Goal: Book appointment/travel/reservation

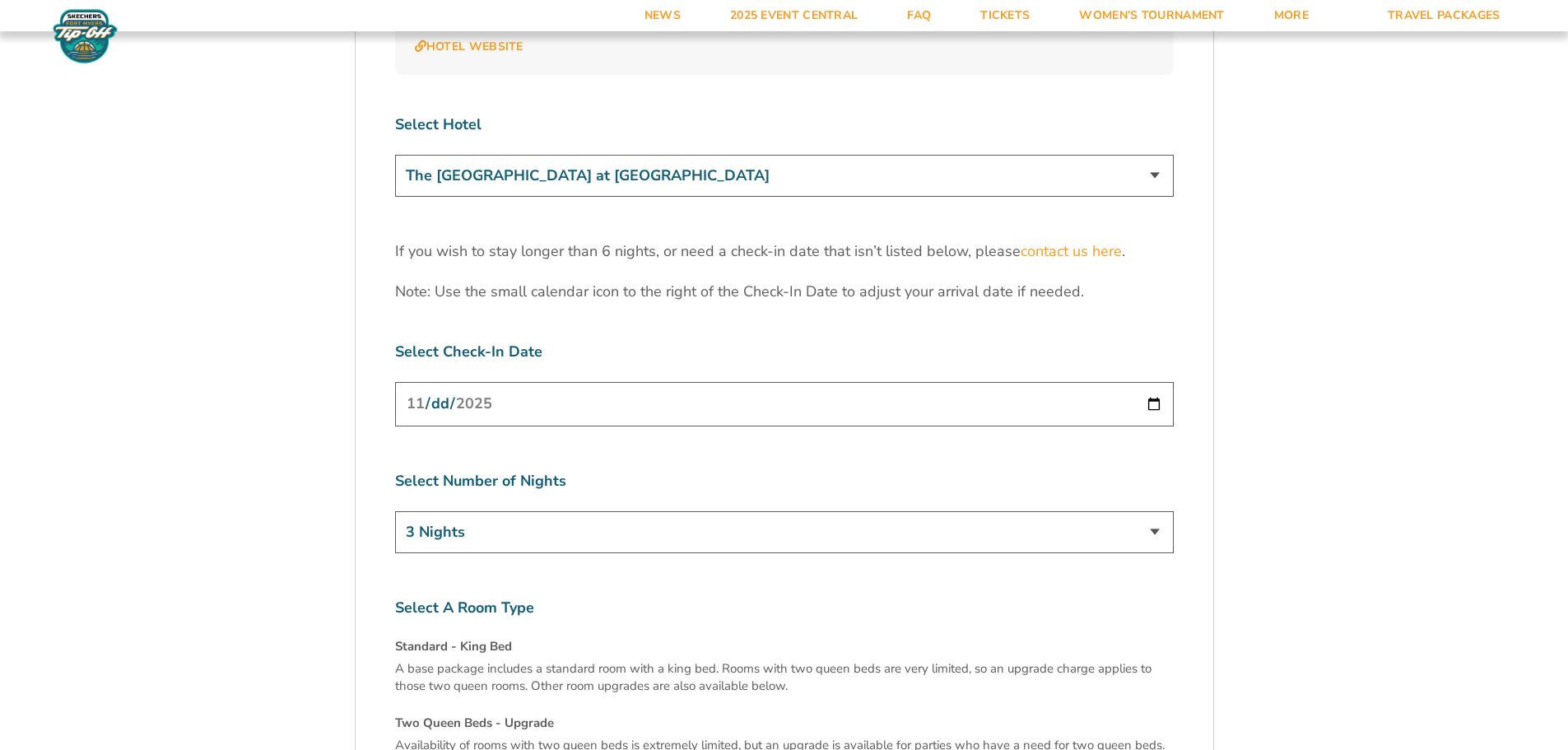
scroll to position [5437, 0]
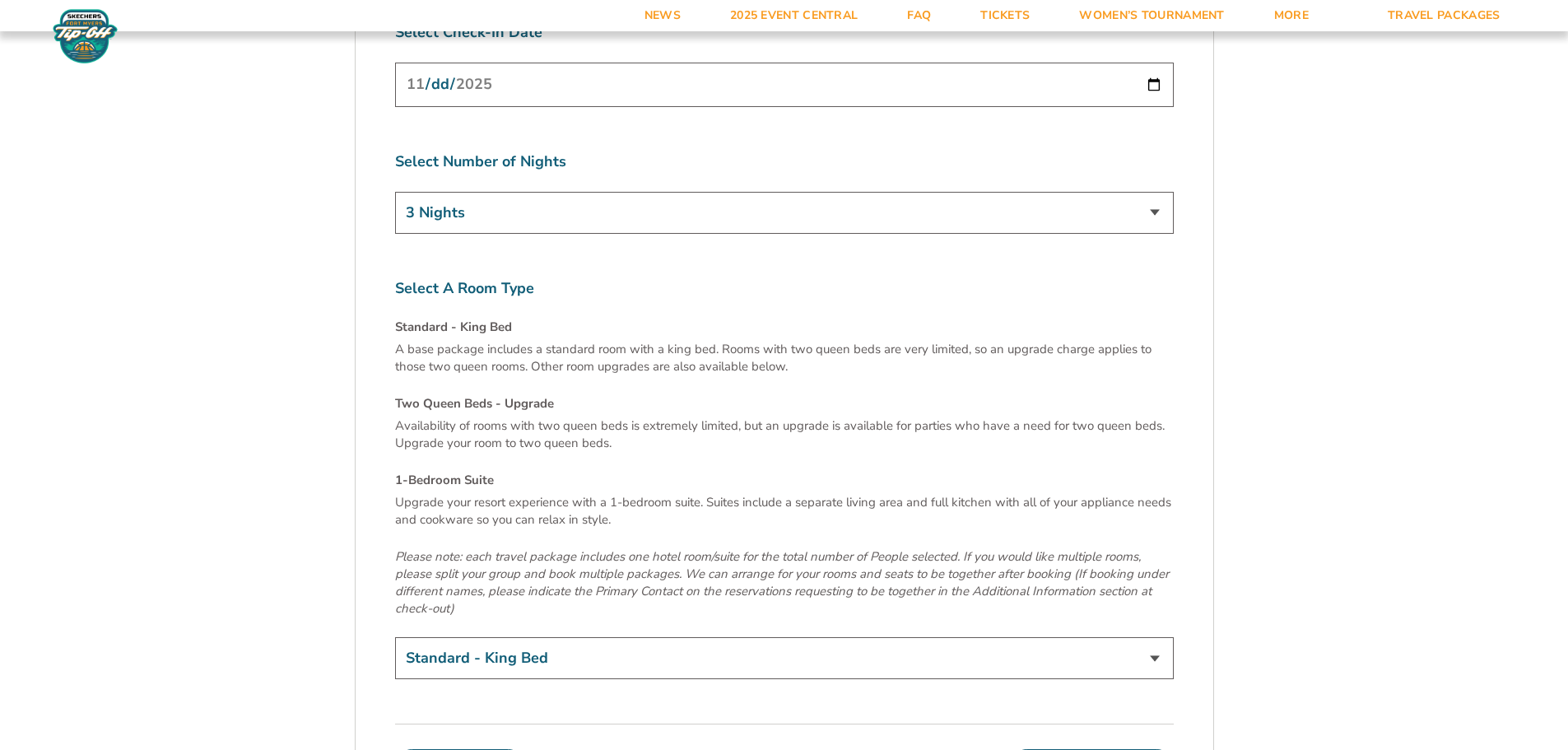
click at [574, 192] on select "3 Nights 4 Nights 5 Nights 6 Nights" at bounding box center [784, 213] width 779 height 42
click at [576, 192] on select "3 Nights 4 Nights 5 Nights 6 Nights" at bounding box center [784, 213] width 779 height 42
click at [754, 495] on p "Upgrade your resort experience with a 1-bedroom suite. Suites include a separat…" at bounding box center [784, 511] width 779 height 34
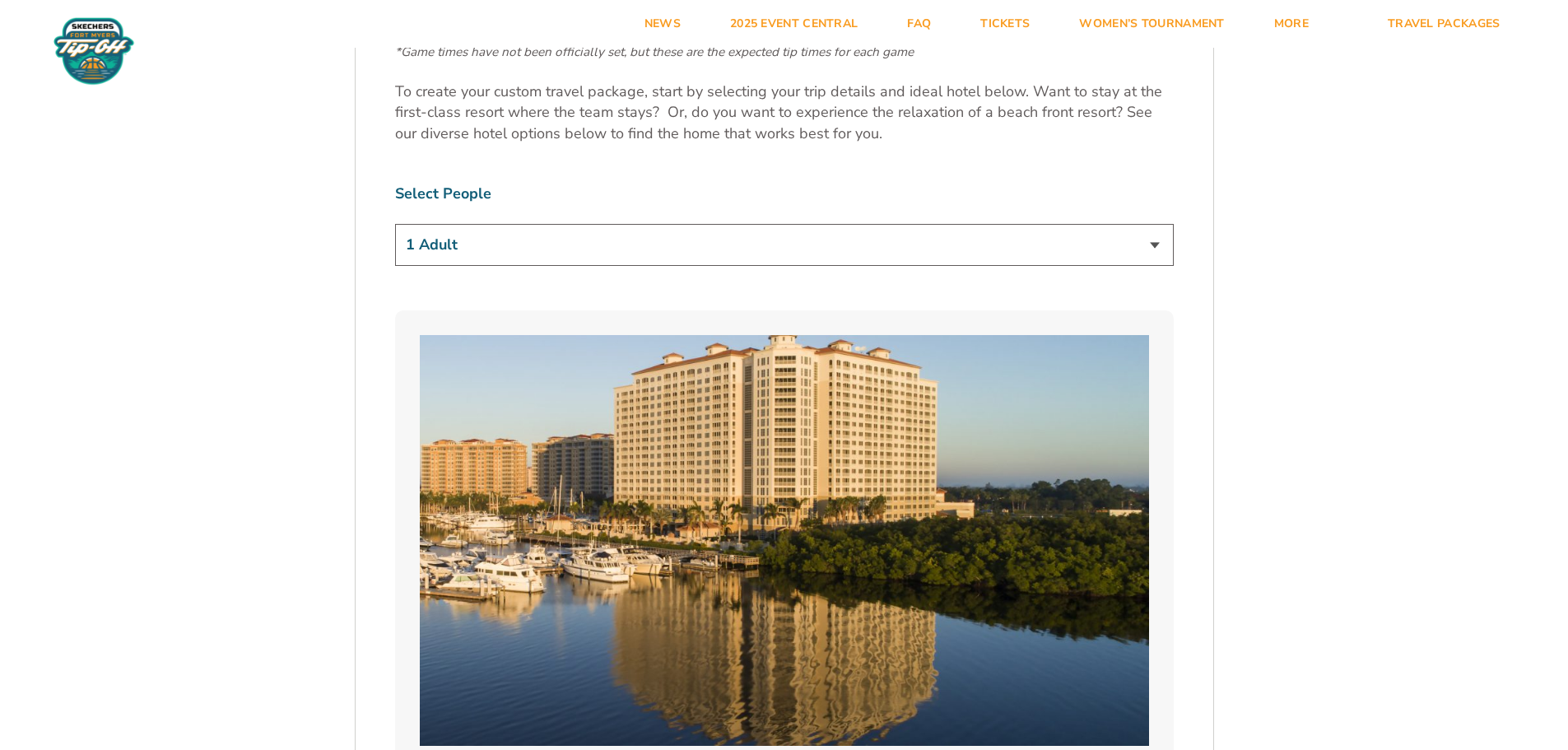
scroll to position [0, 0]
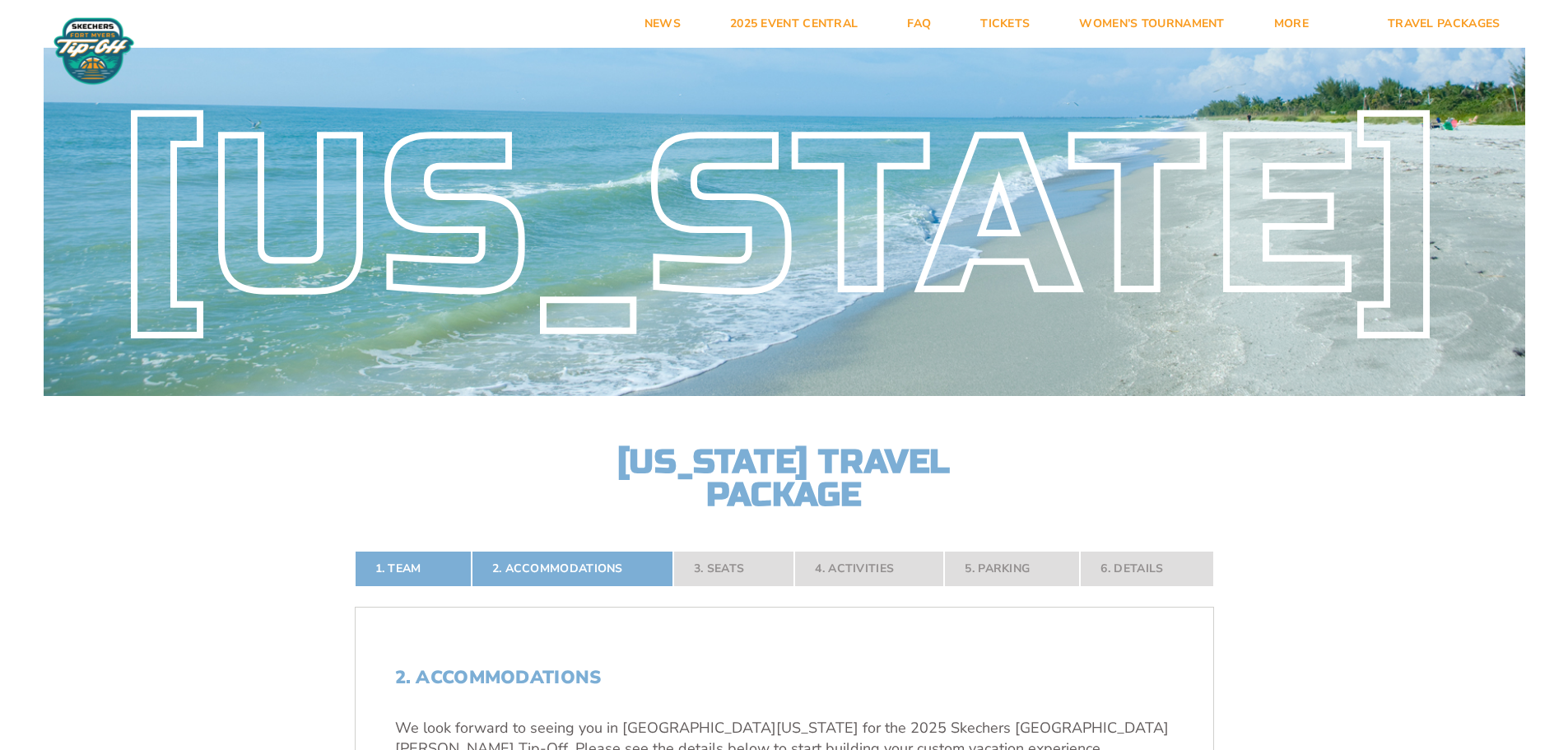
drag, startPoint x: 1256, startPoint y: 325, endPoint x: 1143, endPoint y: 118, distance: 235.8
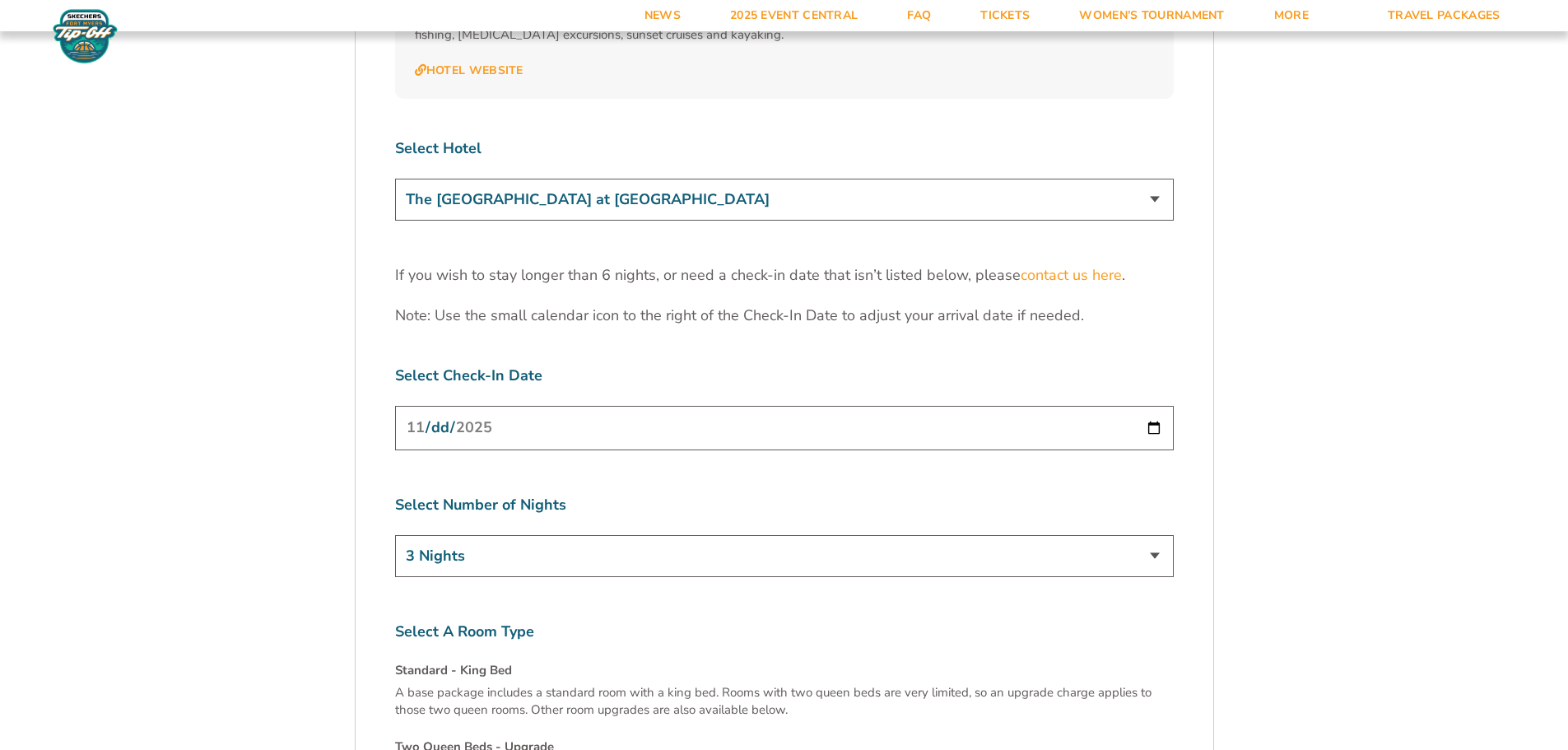
scroll to position [6133, 0]
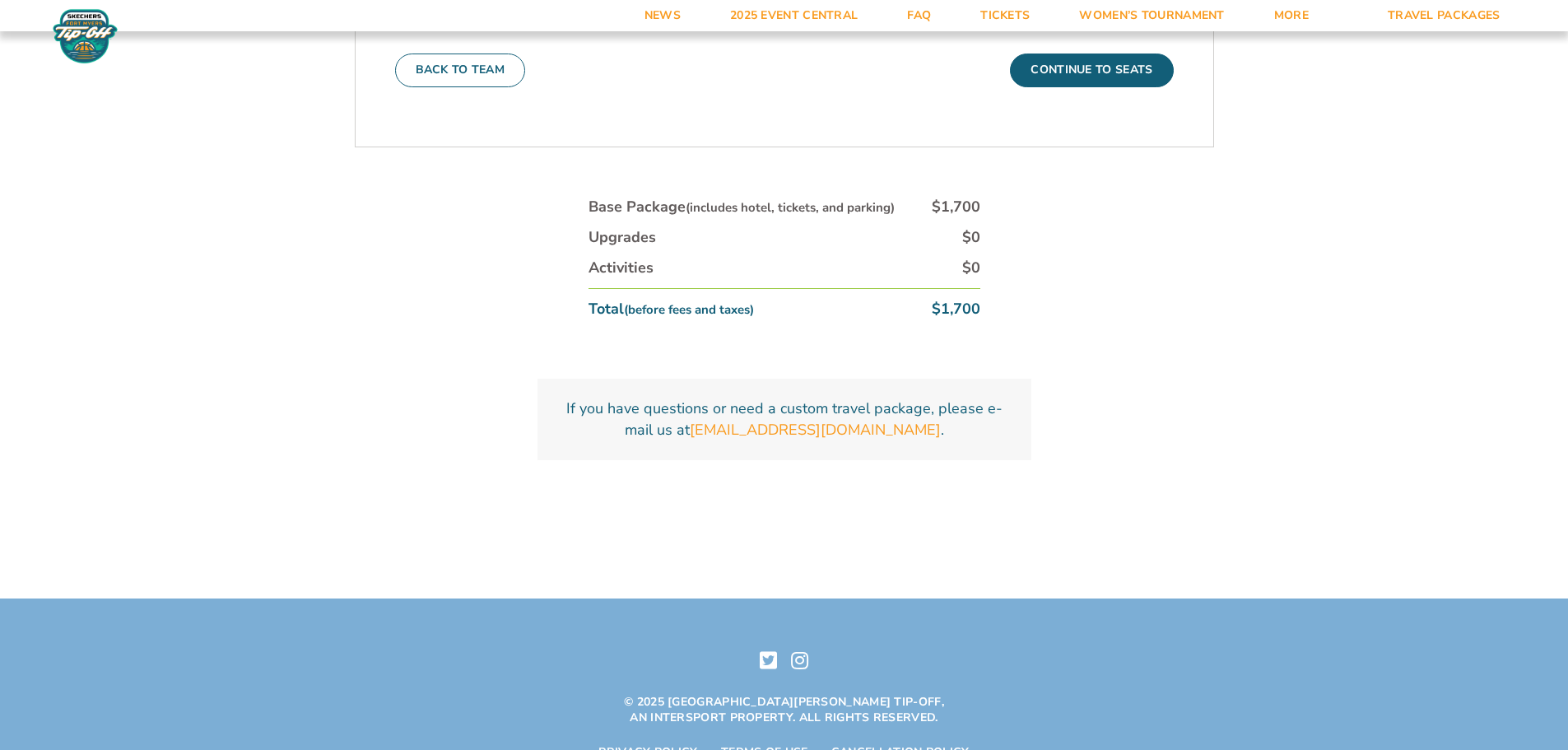
drag, startPoint x: 1423, startPoint y: 366, endPoint x: 1102, endPoint y: 479, distance: 340.3
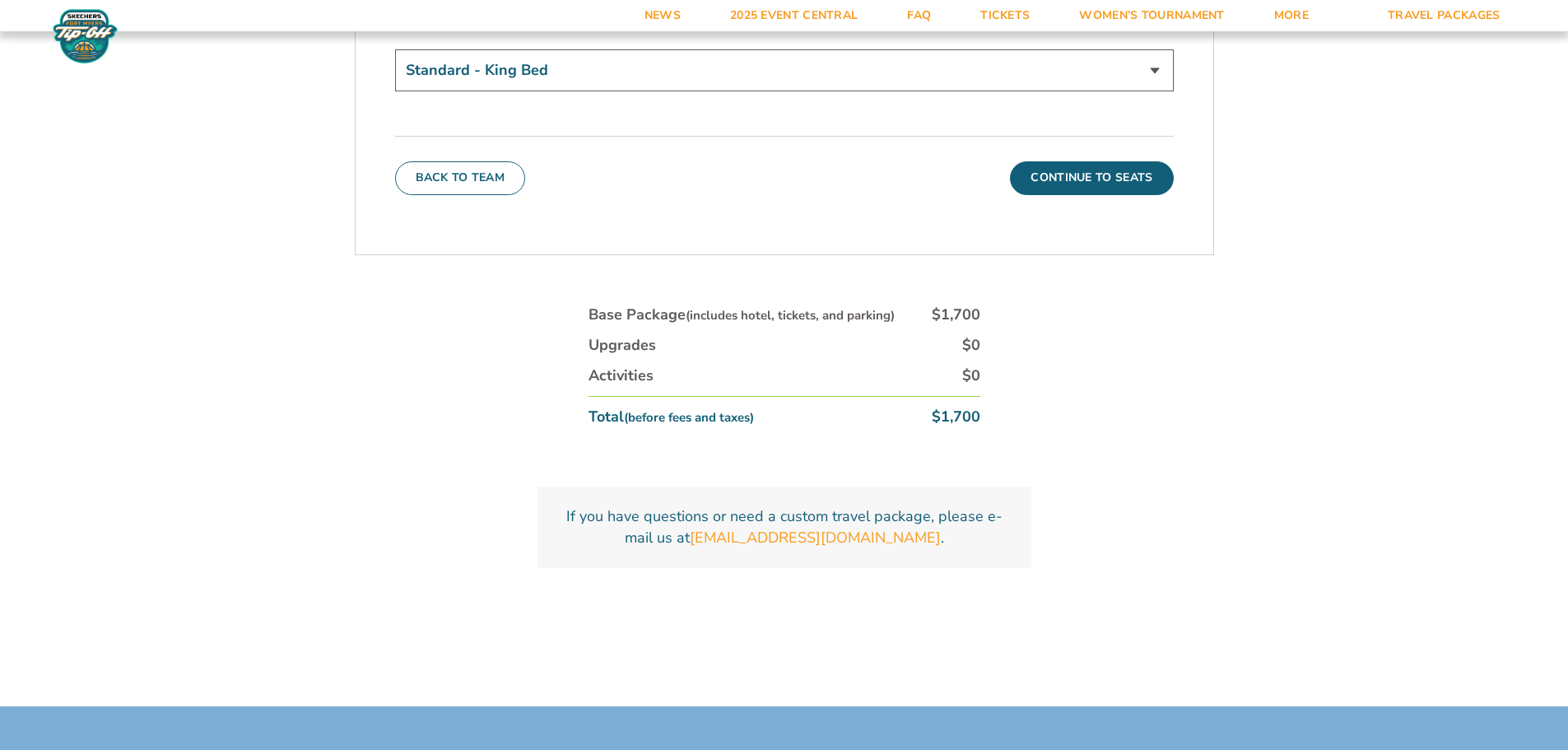
scroll to position [1938, 0]
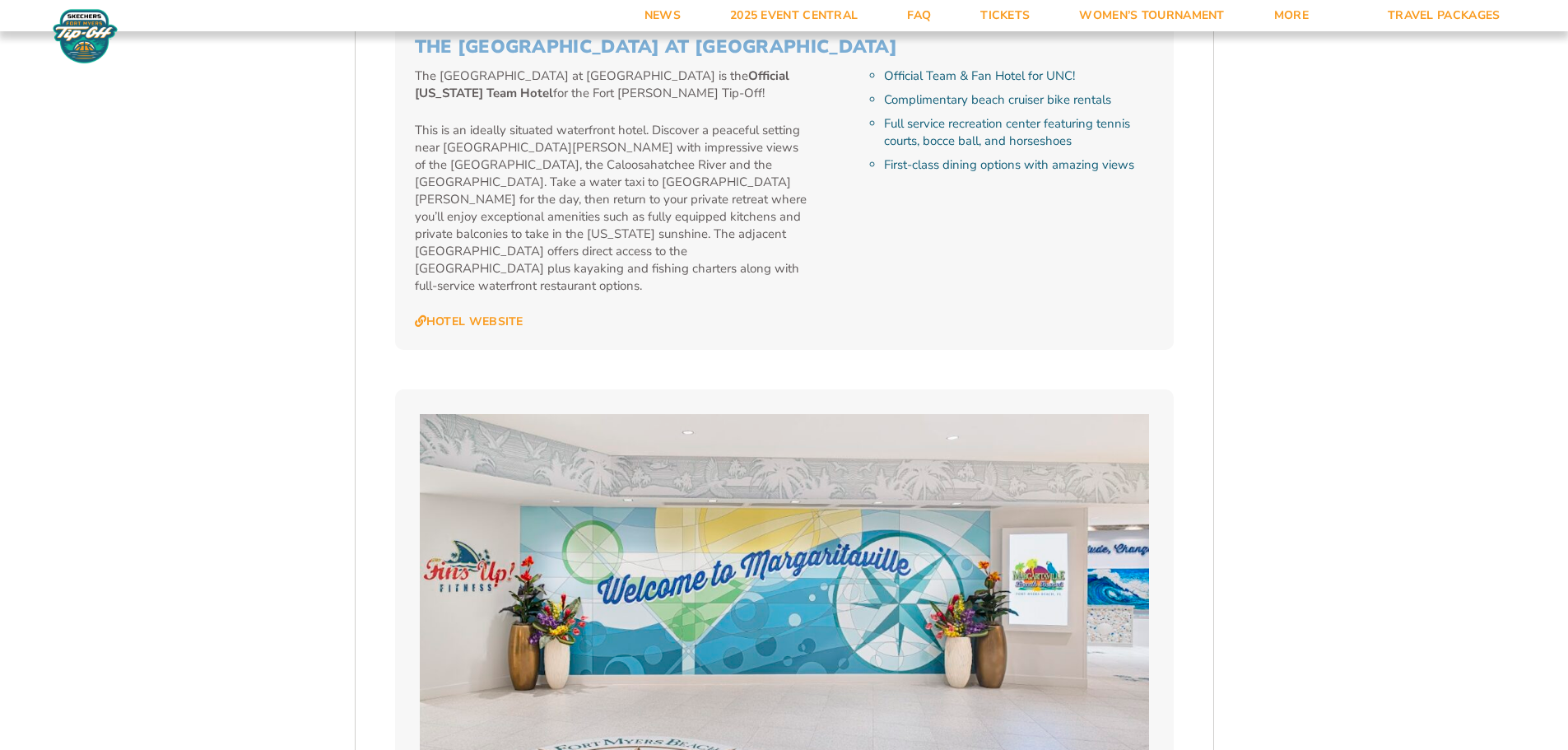
drag, startPoint x: 1082, startPoint y: 519, endPoint x: 689, endPoint y: 155, distance: 535.7
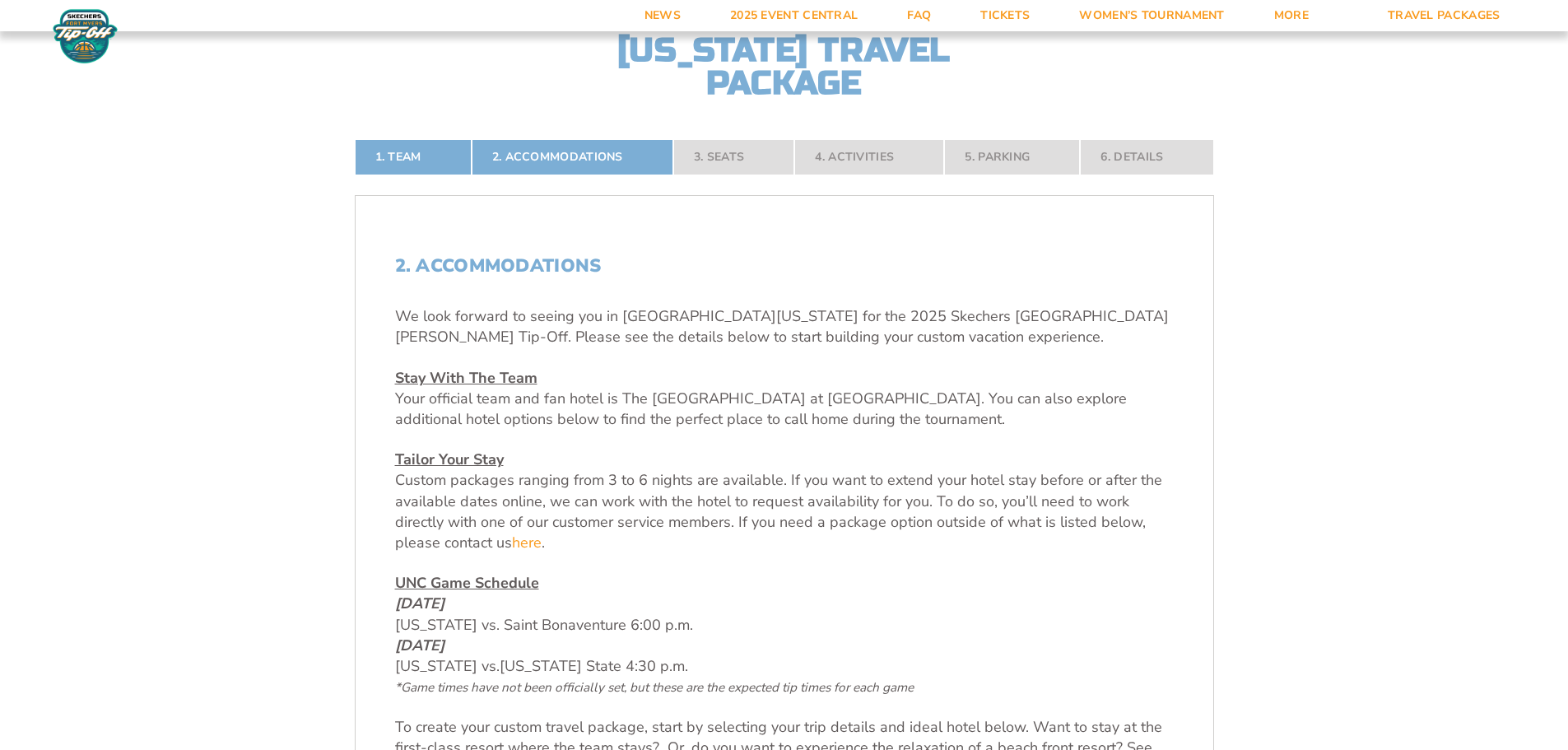
scroll to position [906, 0]
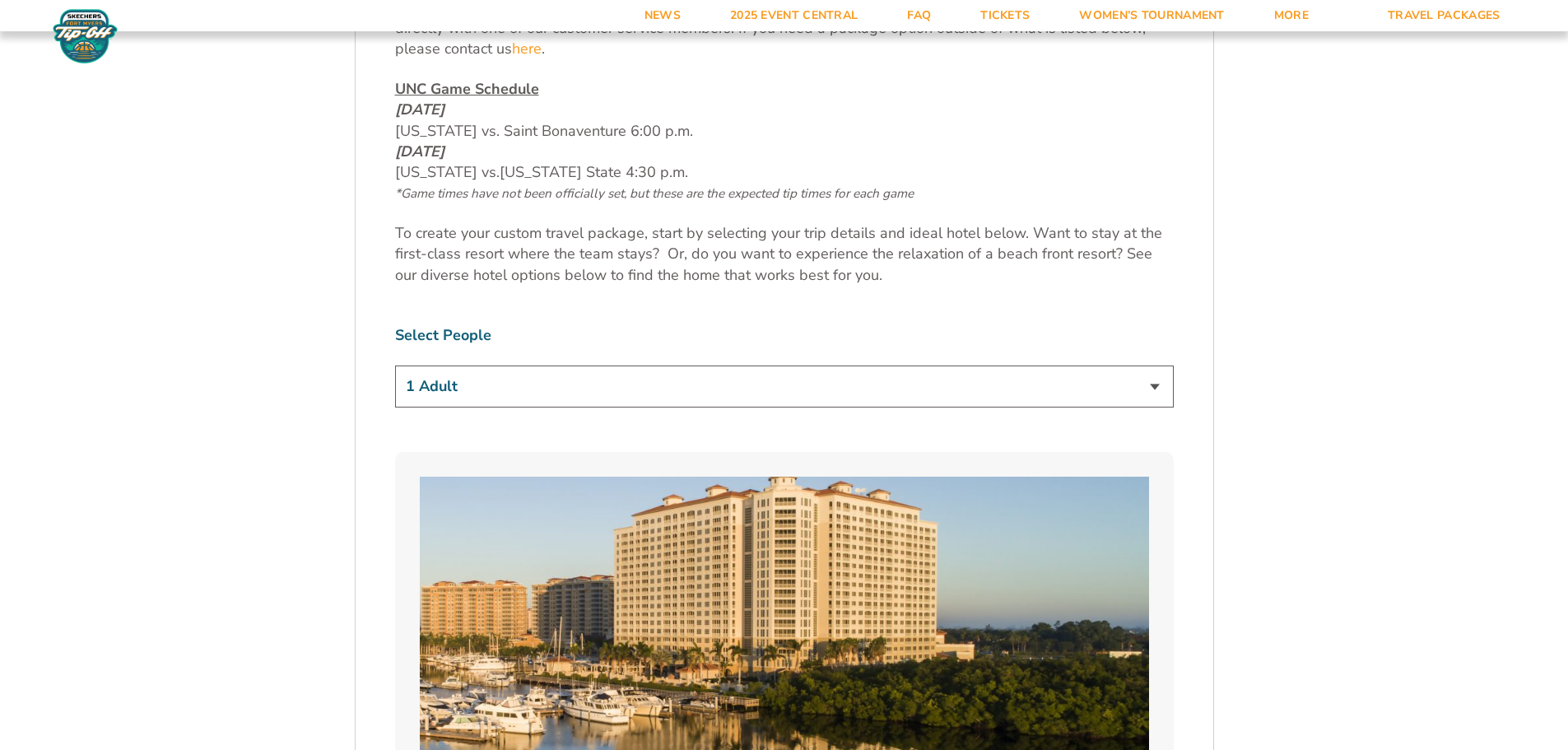
click at [516, 378] on select "1 Adult 2 Adults 3 Adults 4 Adults 2 Adults + 1 Child 2 Adults + 2 Children 2 A…" at bounding box center [784, 386] width 779 height 42
select select "2 Adults"
click at [395, 366] on select "1 Adult 2 Adults 3 Adults 4 Adults 2 Adults + 1 Child 2 Adults + 2 Children 2 A…" at bounding box center [784, 386] width 779 height 42
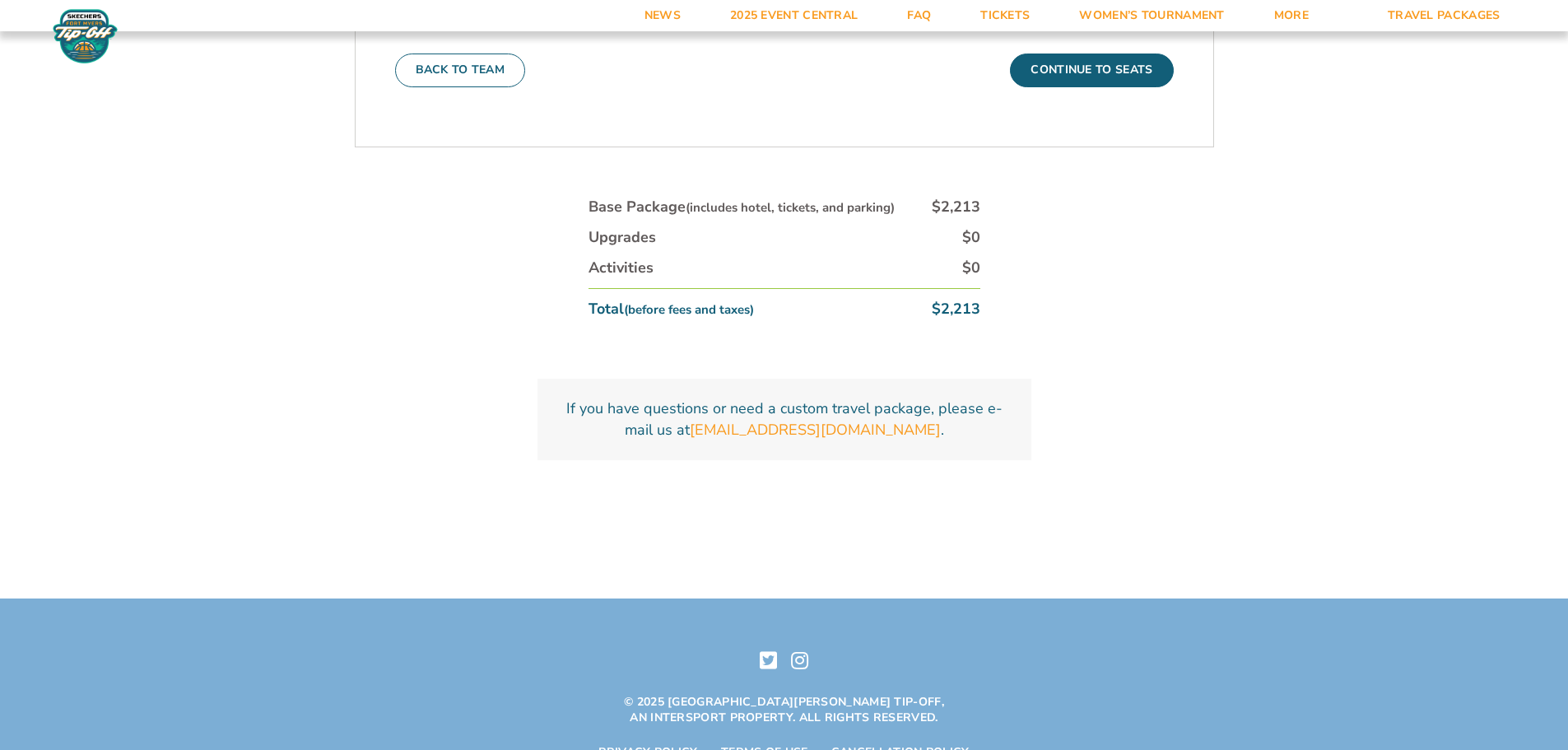
drag, startPoint x: 1176, startPoint y: 184, endPoint x: 1046, endPoint y: 494, distance: 336.2
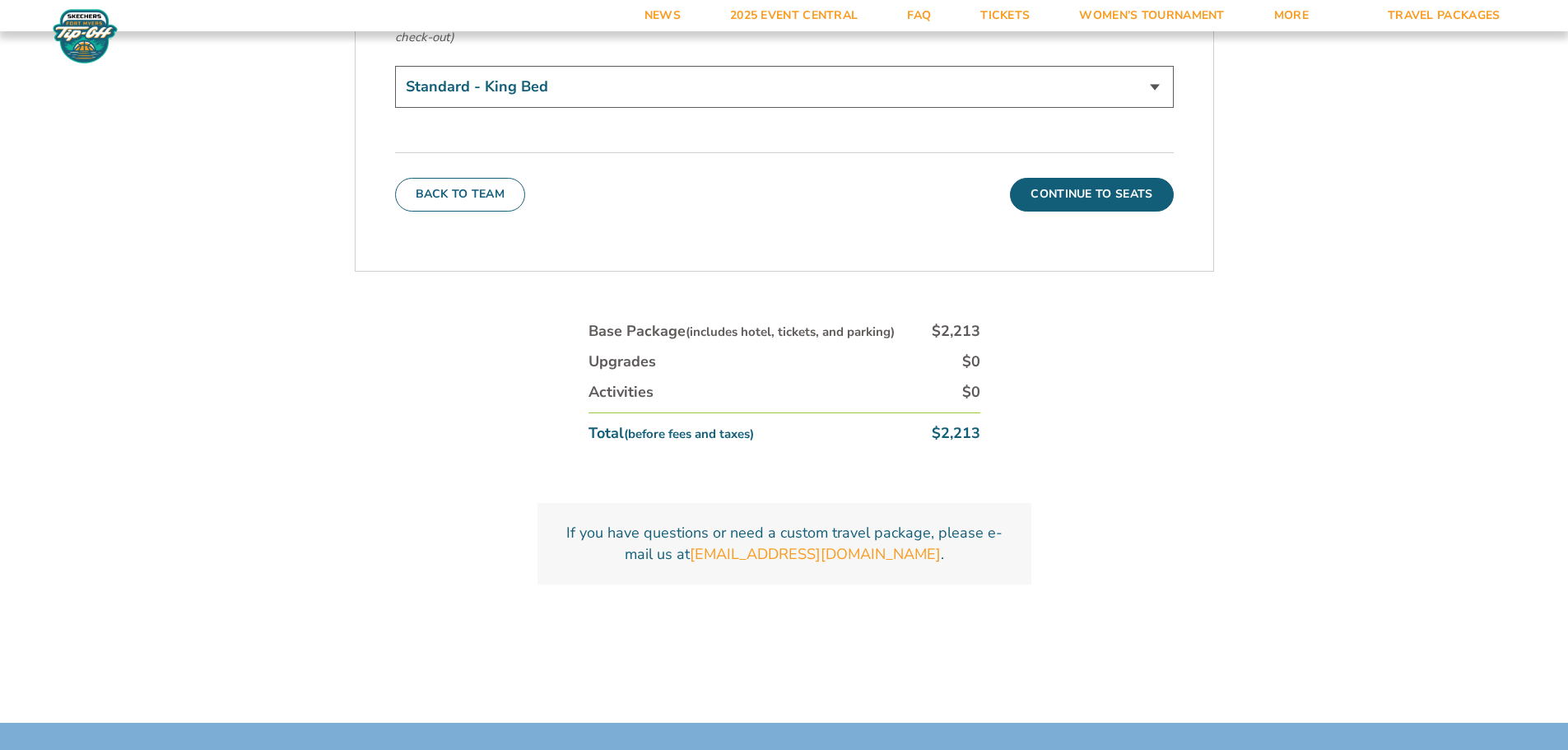
scroll to position [5968, 0]
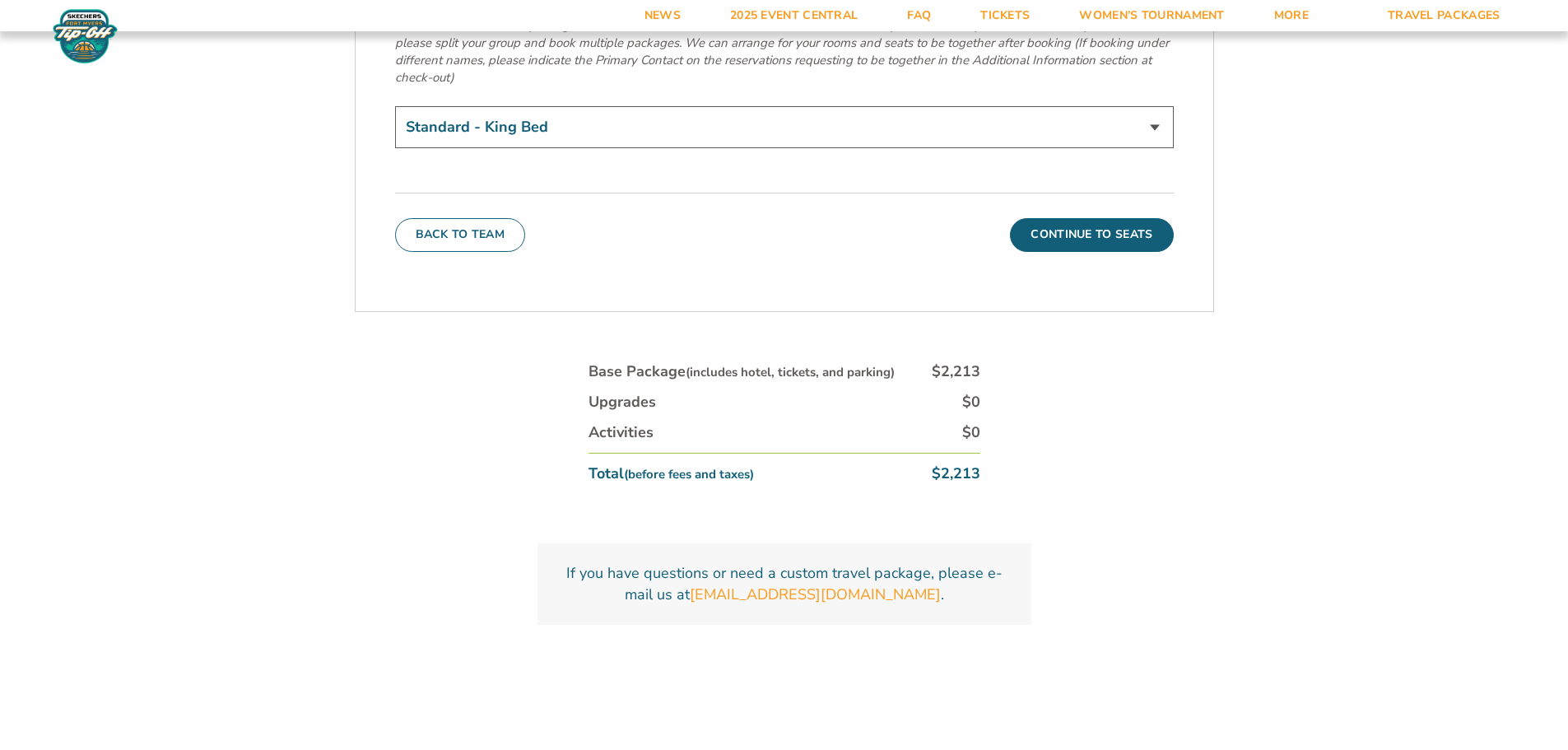
click at [1081, 193] on div "Back To Team Continue To Seats" at bounding box center [784, 222] width 779 height 58
click at [1071, 219] on button "Continue To Seats" at bounding box center [1092, 235] width 163 height 33
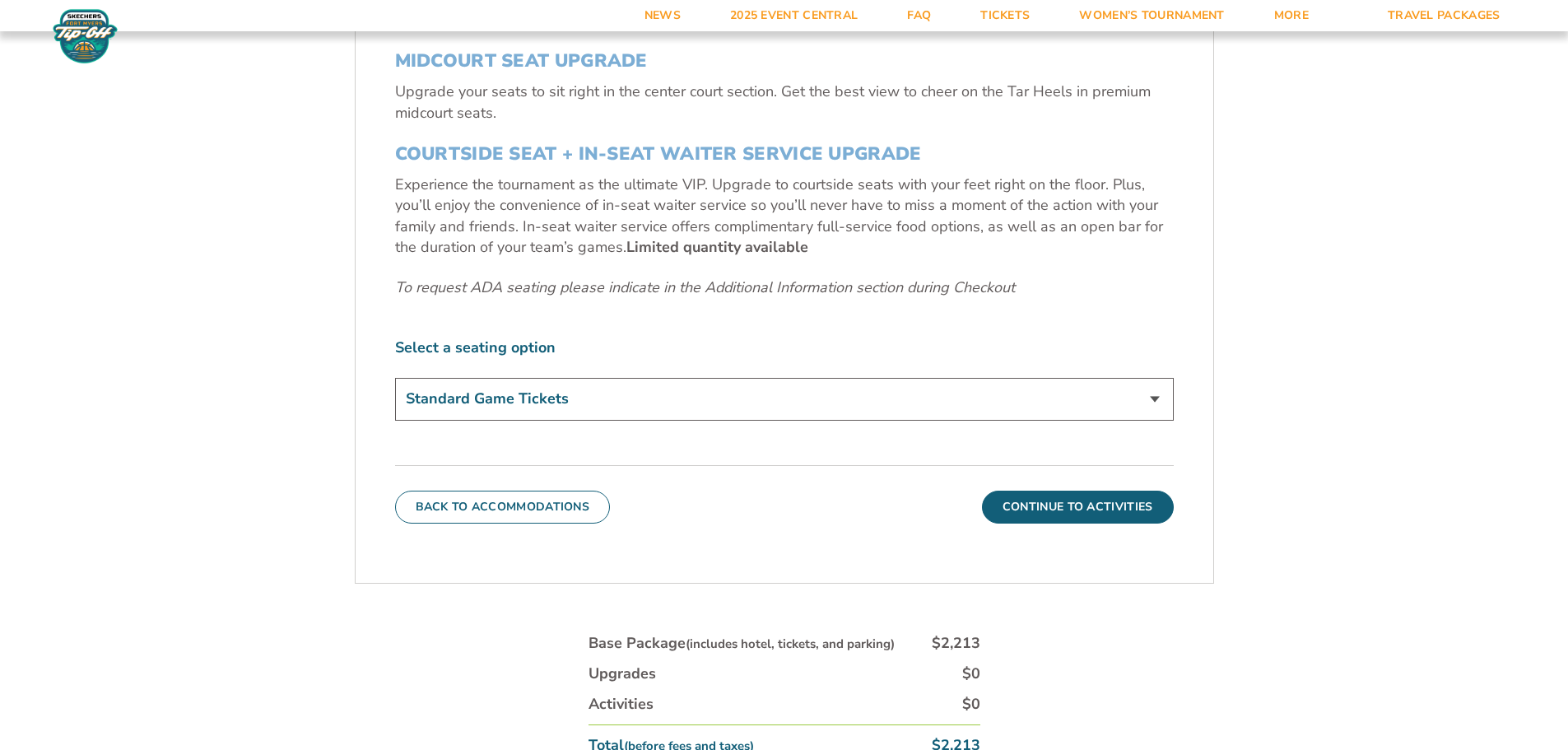
scroll to position [602, 0]
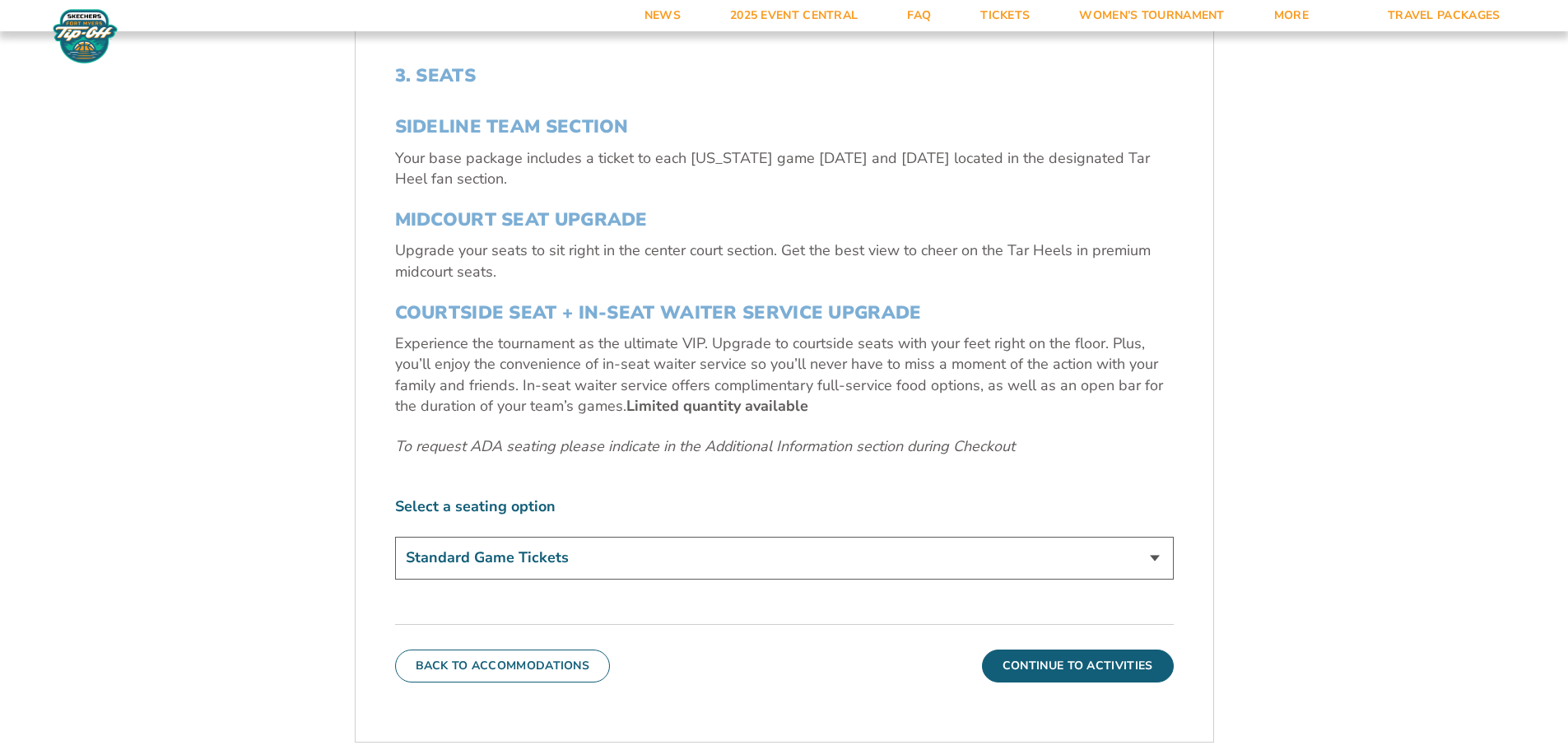
click at [621, 559] on select "Standard Game Tickets Midcourt Seat Upgrade (+$140 per person) Courtside Seat +…" at bounding box center [784, 558] width 779 height 42
click at [1002, 667] on button "Continue To Activities" at bounding box center [1078, 665] width 192 height 33
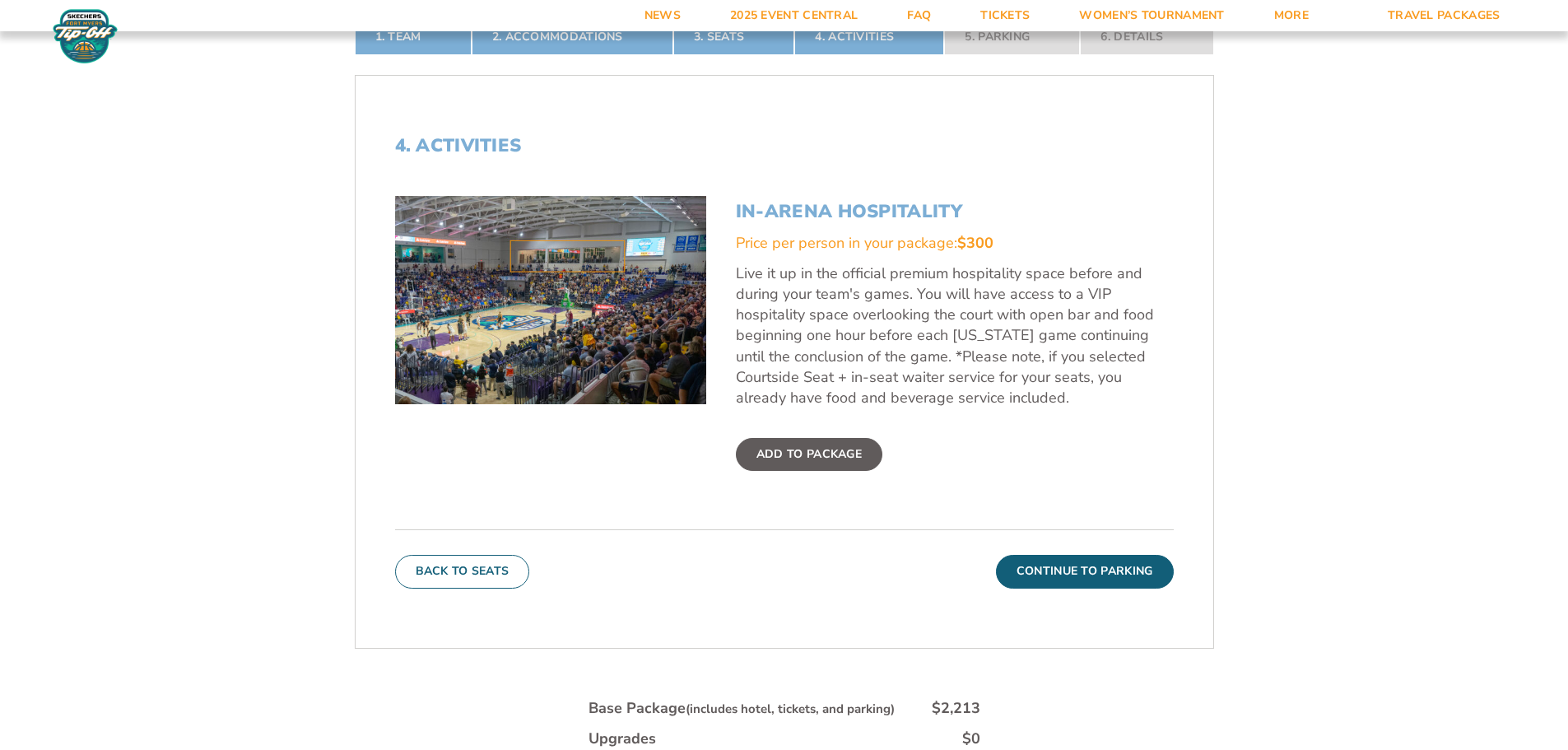
scroll to position [767, 0]
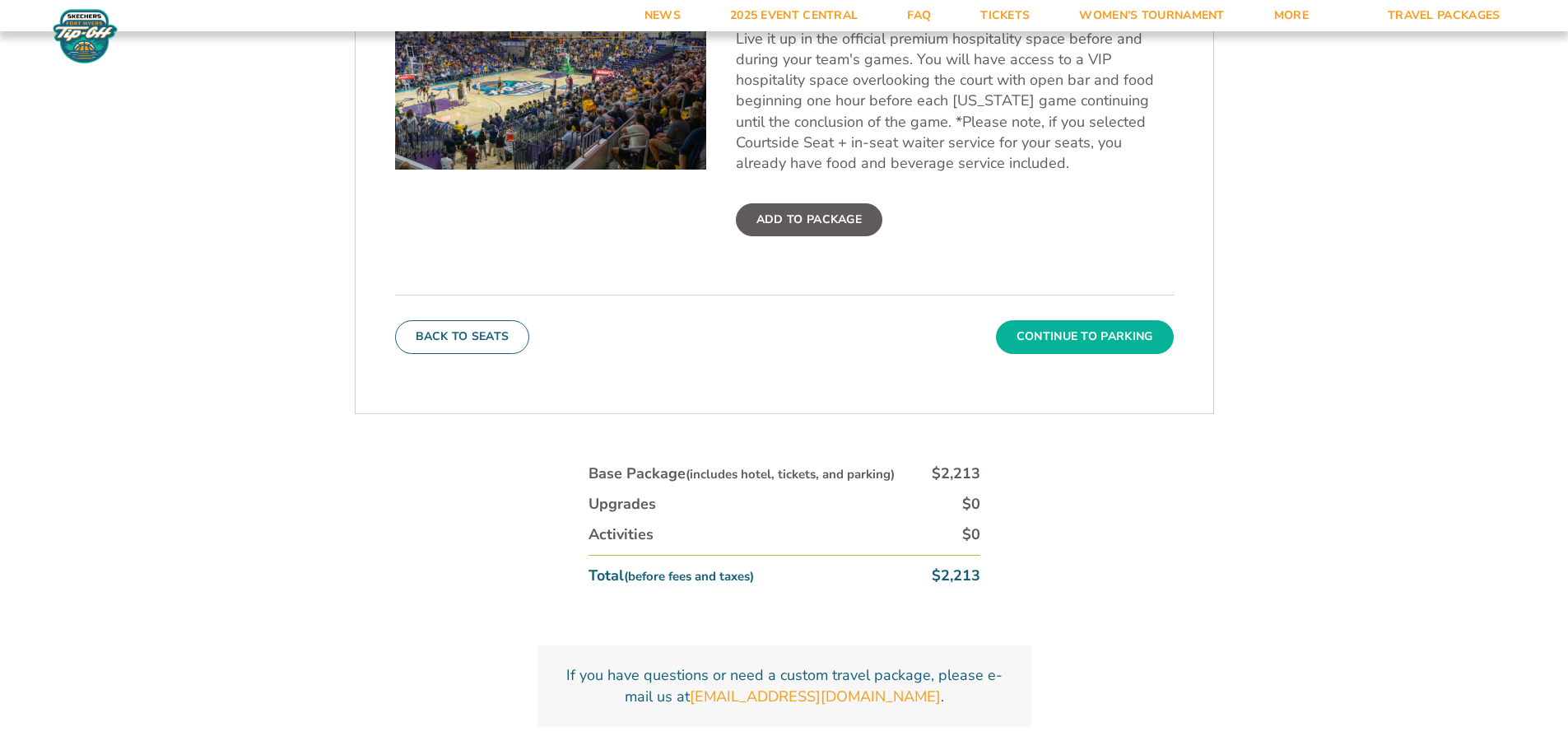
click at [1033, 338] on button "Continue To Parking" at bounding box center [1084, 336] width 178 height 33
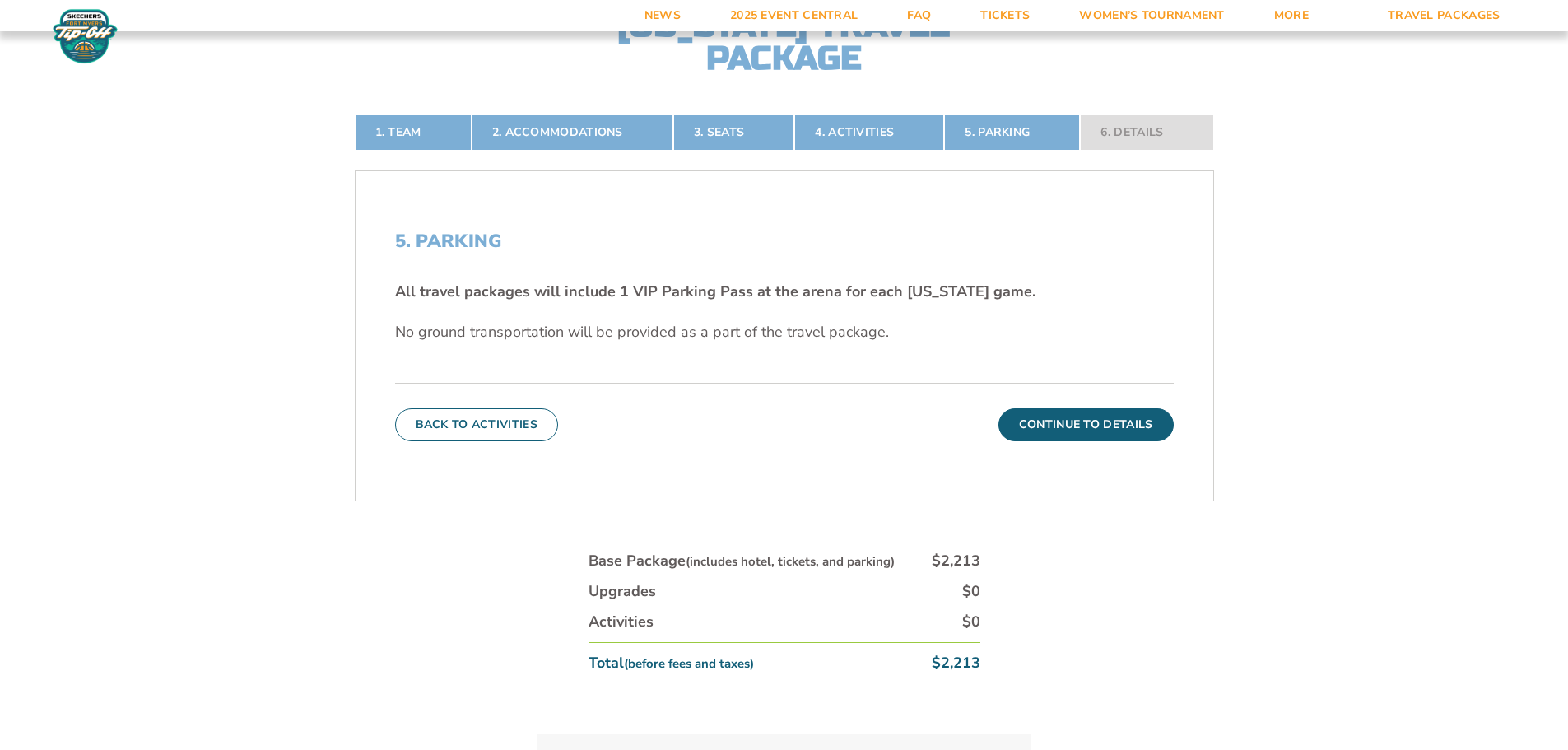
scroll to position [438, 0]
click at [1041, 428] on button "Continue To Details" at bounding box center [1086, 424] width 175 height 33
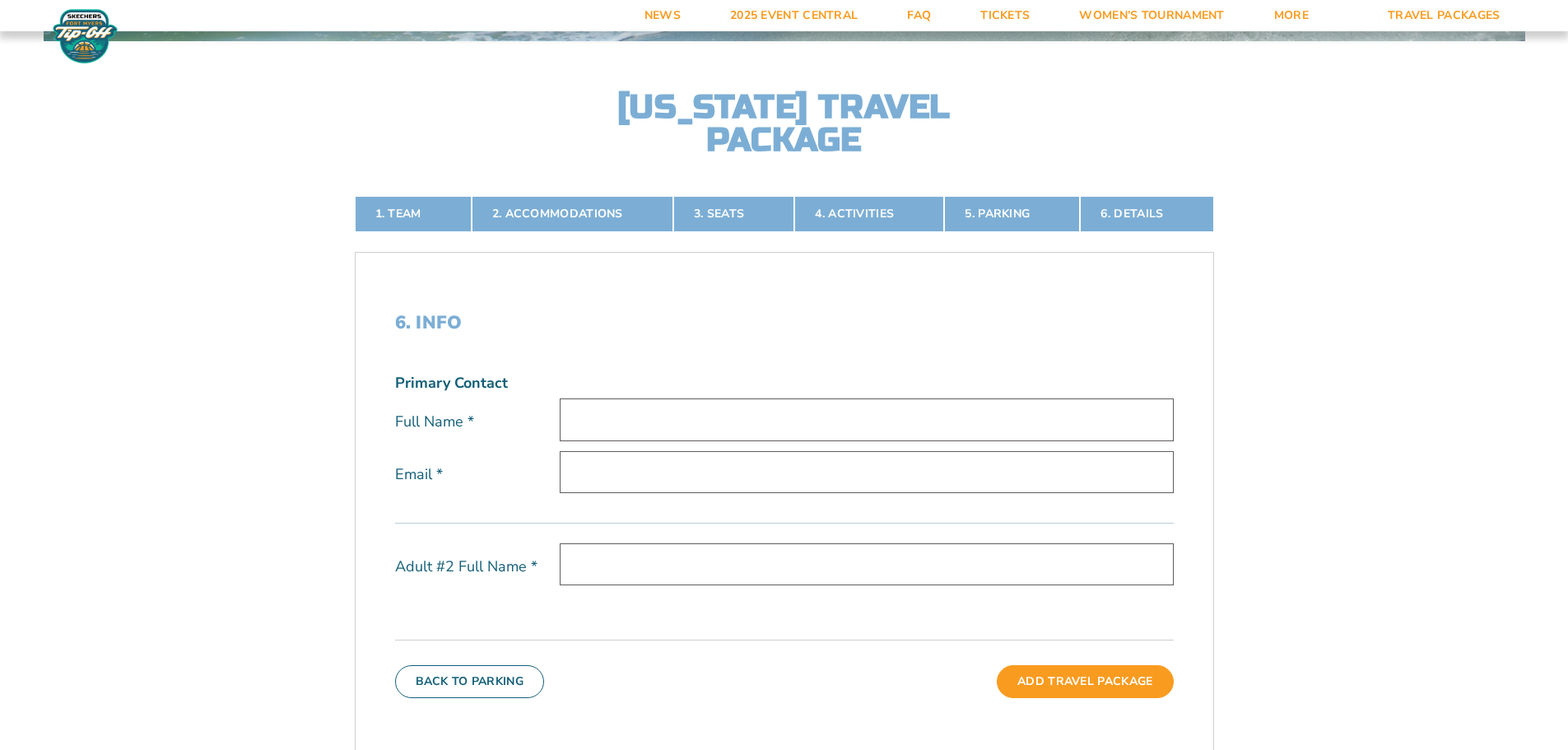
scroll to position [685, 0]
